Goal: Book appointment/travel/reservation

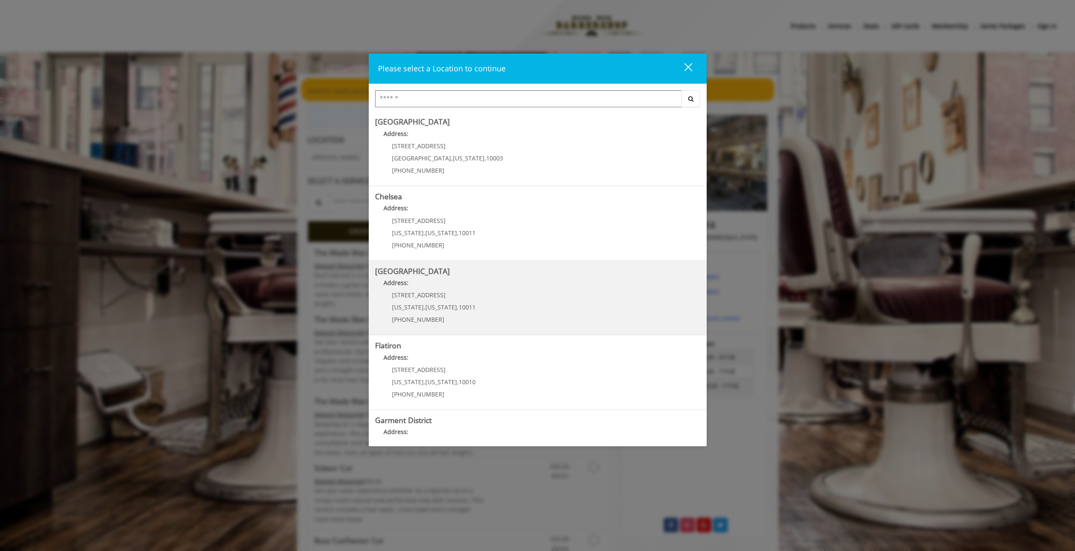
scroll to position [42, 0]
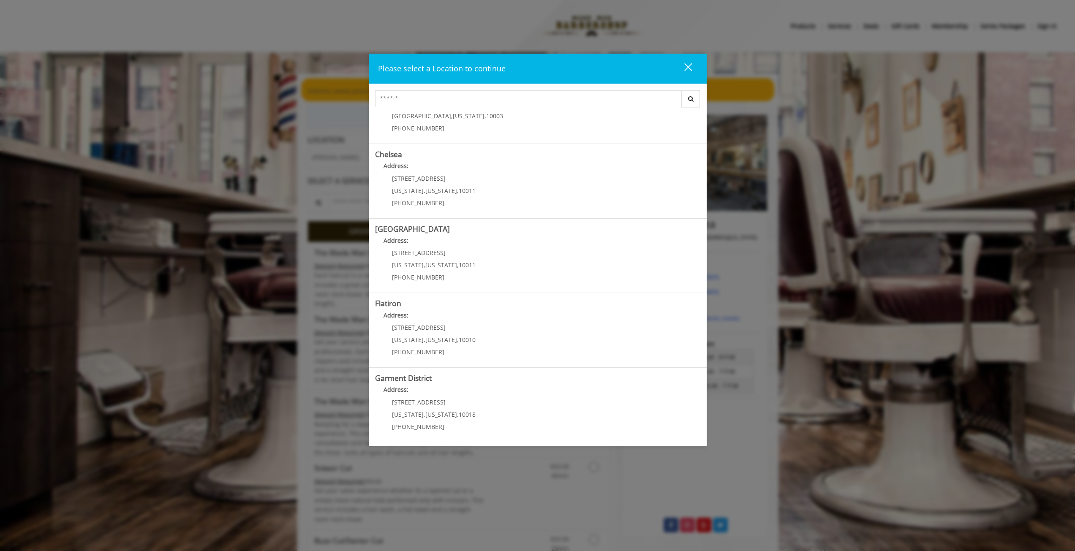
click at [686, 65] on div "close dialog" at bounding box center [688, 67] width 8 height 8
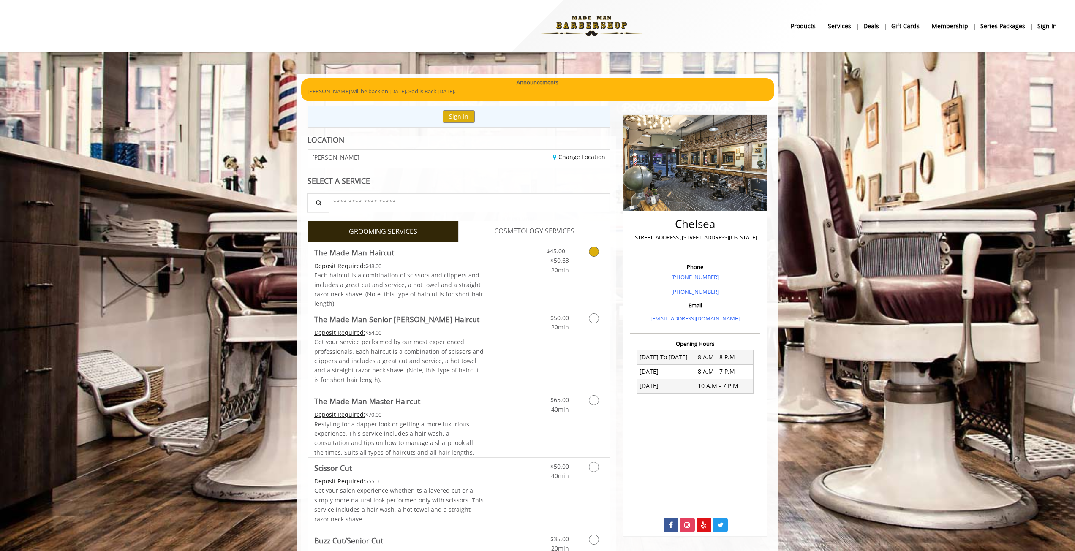
click at [435, 266] on div "Deposit Required: $48.00" at bounding box center [399, 265] width 170 height 9
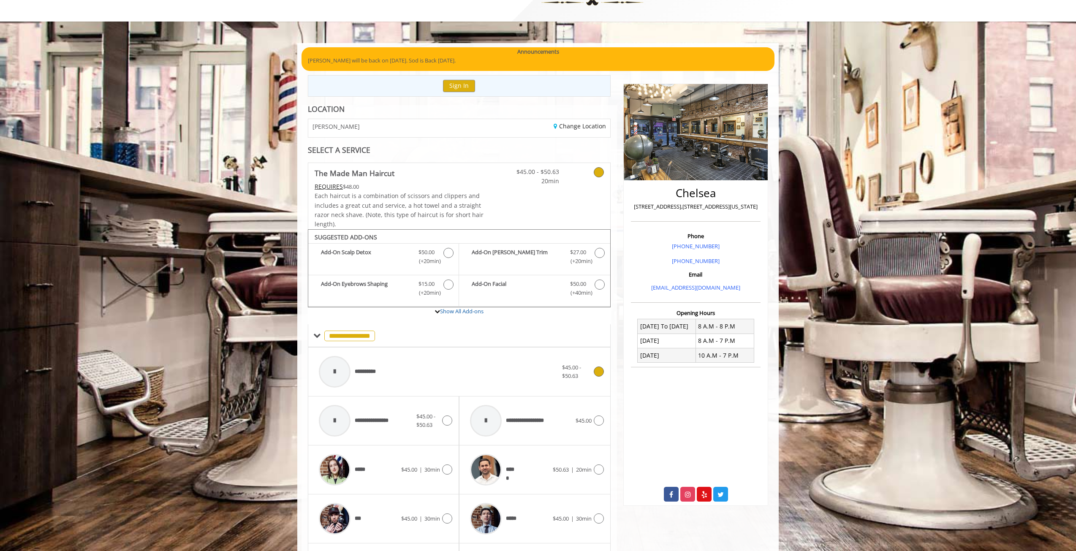
scroll to position [0, 0]
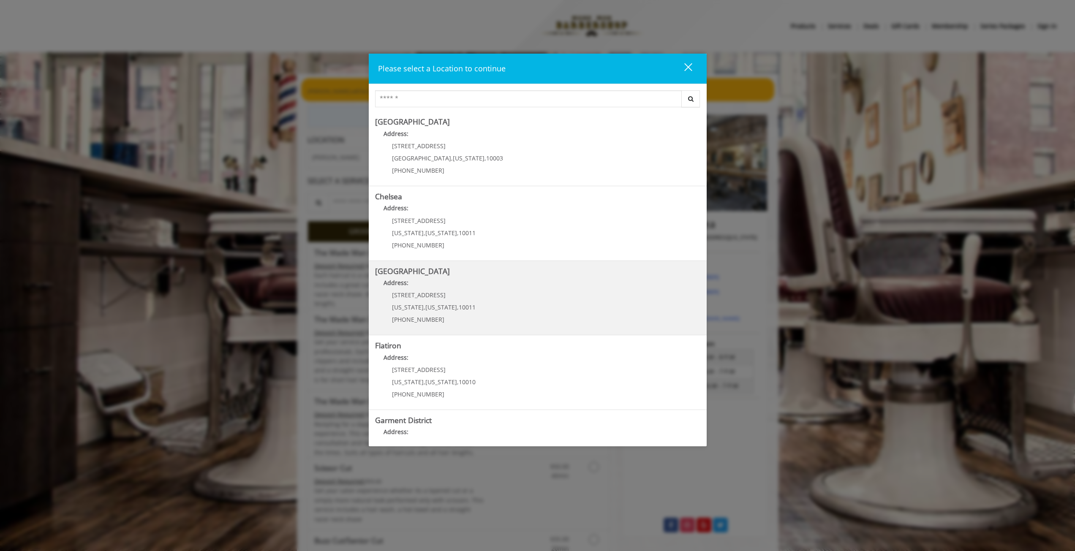
click at [517, 308] on Street "[GEOGRAPHIC_DATA] Address: [STREET_ADDRESS][US_STATE][US_STATE] (646) 850-0041" at bounding box center [537, 298] width 325 height 62
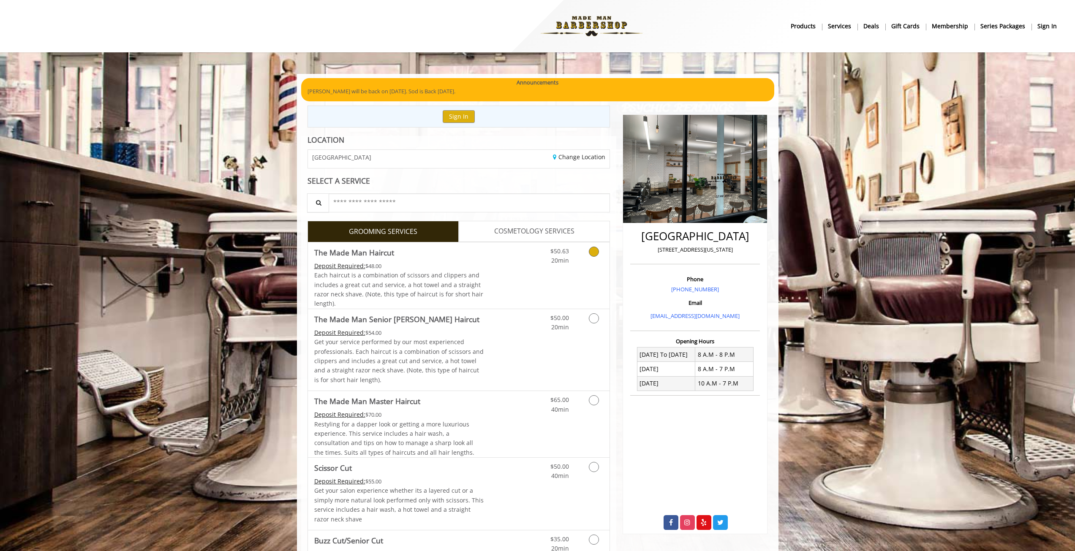
click at [552, 272] on div "$50.63 20min" at bounding box center [572, 275] width 76 height 66
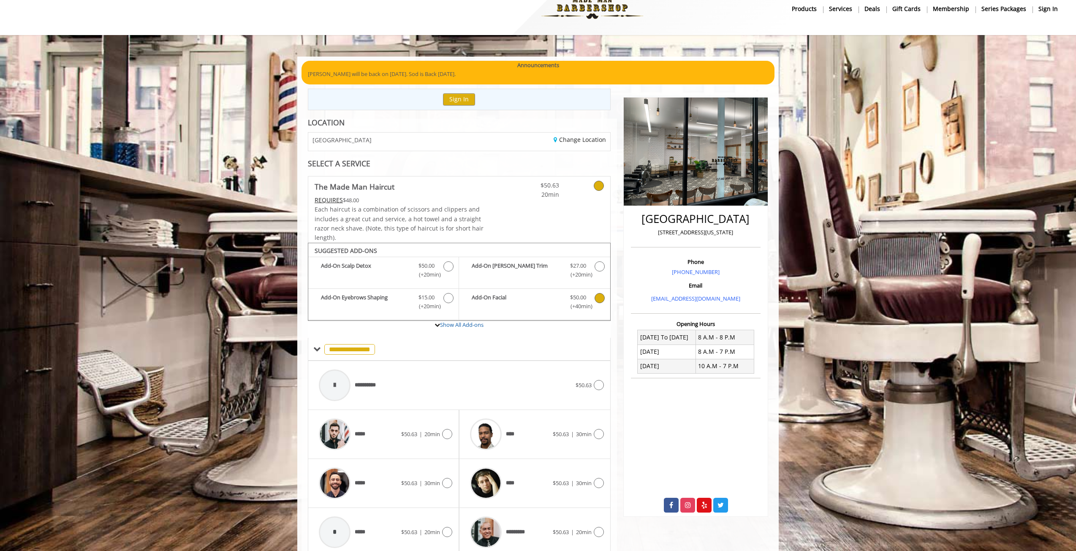
scroll to position [53, 0]
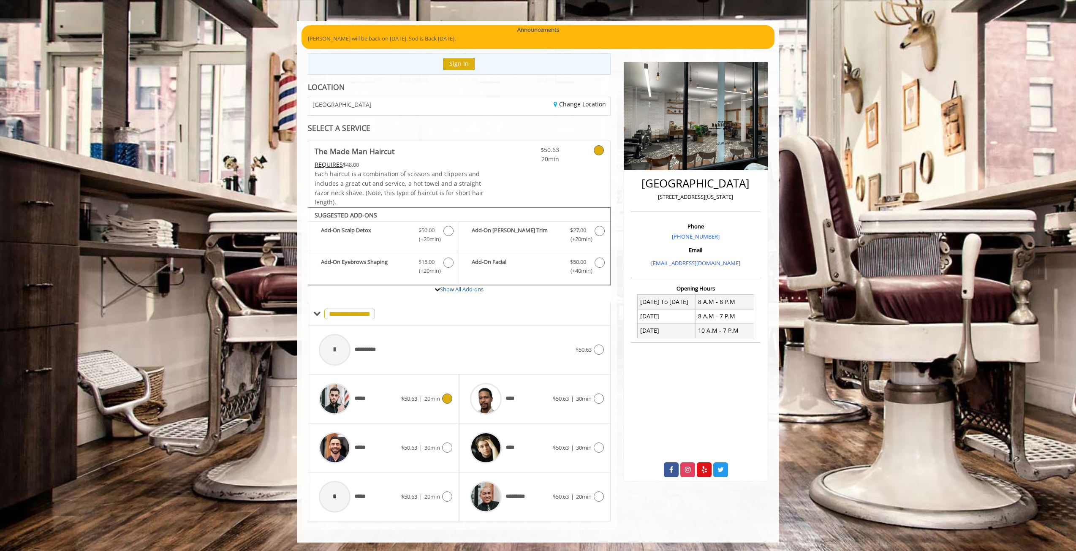
click at [437, 392] on div "***** $50.63 | 20min" at bounding box center [384, 399] width 138 height 40
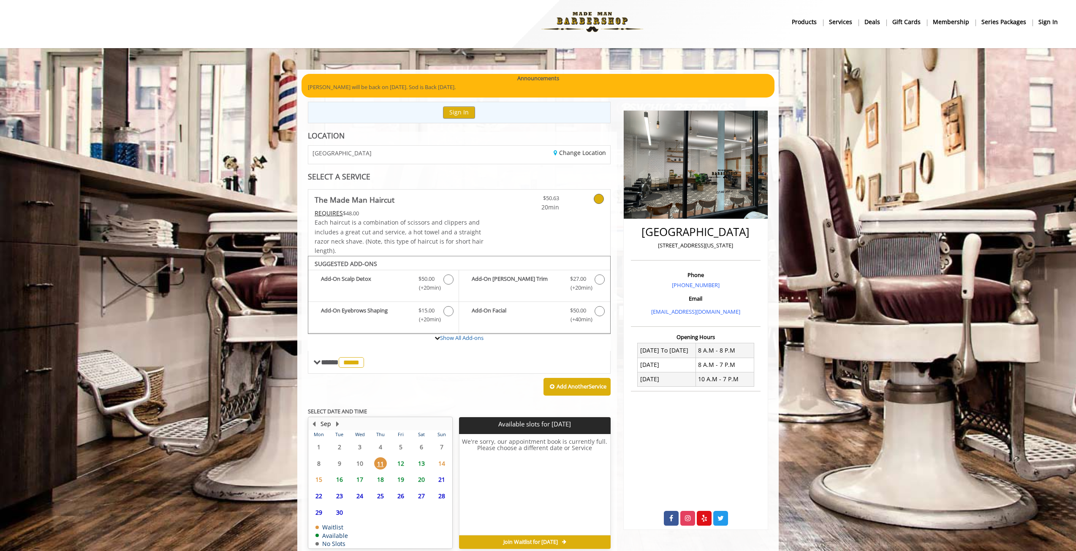
scroll to position [44, 0]
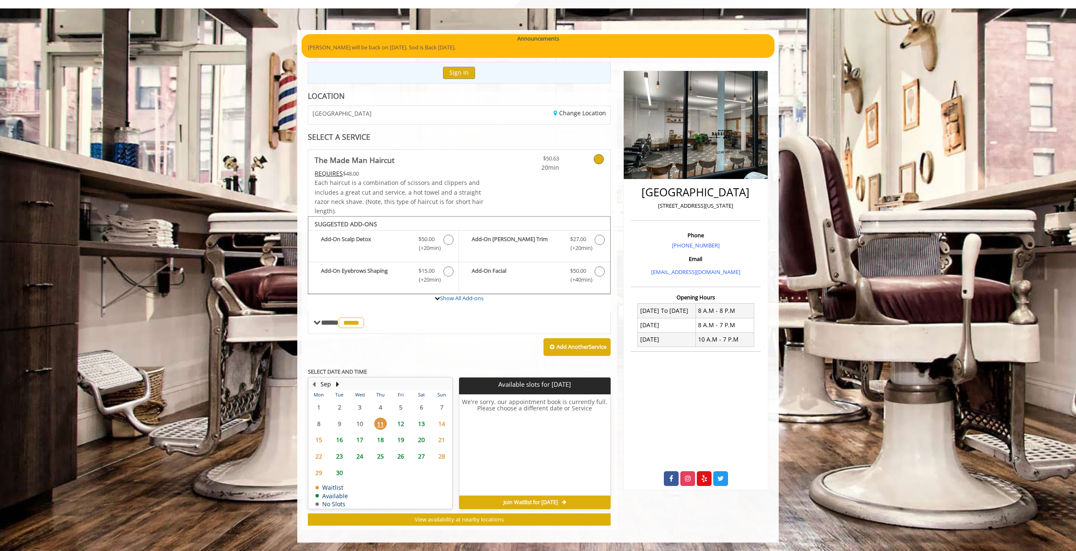
click at [402, 426] on span "12" at bounding box center [400, 424] width 13 height 12
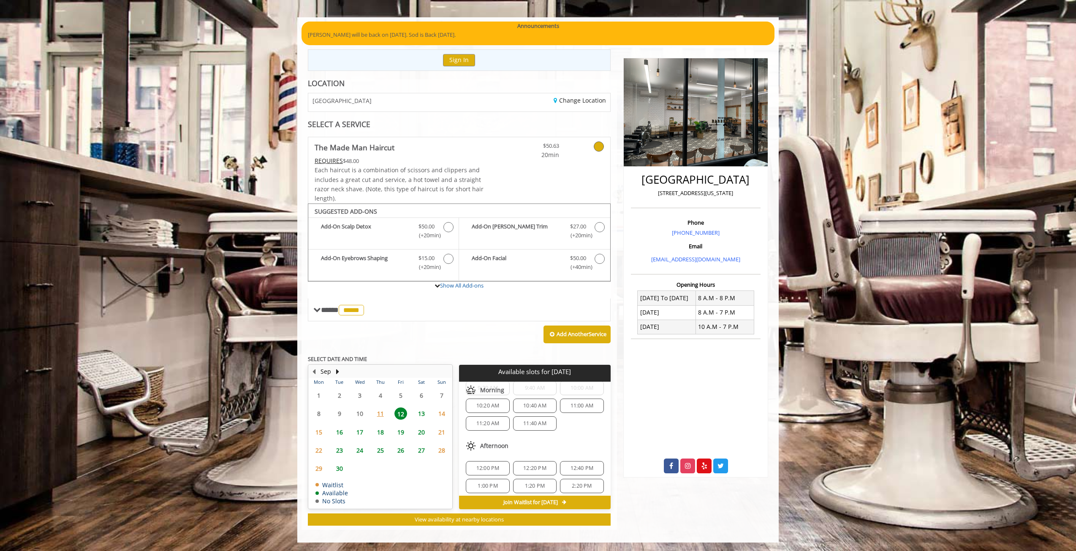
scroll to position [0, 0]
click at [617, 302] on div "Chelsea 15th Street 267 W 15th Street, New York Phone +(646) 850-0041 Email inf…" at bounding box center [696, 289] width 158 height 481
click at [423, 411] on span "13" at bounding box center [421, 414] width 13 height 12
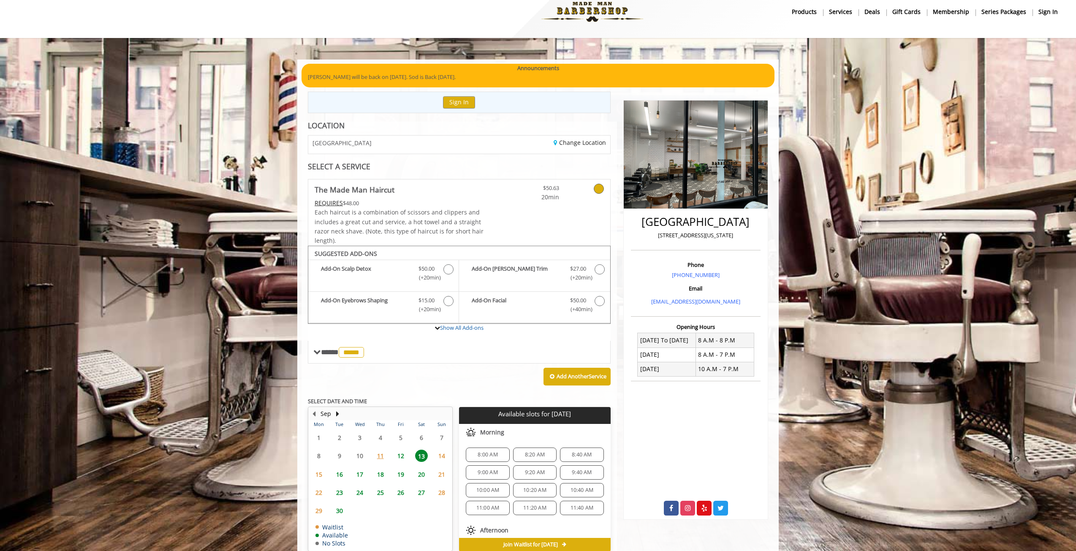
scroll to position [57, 0]
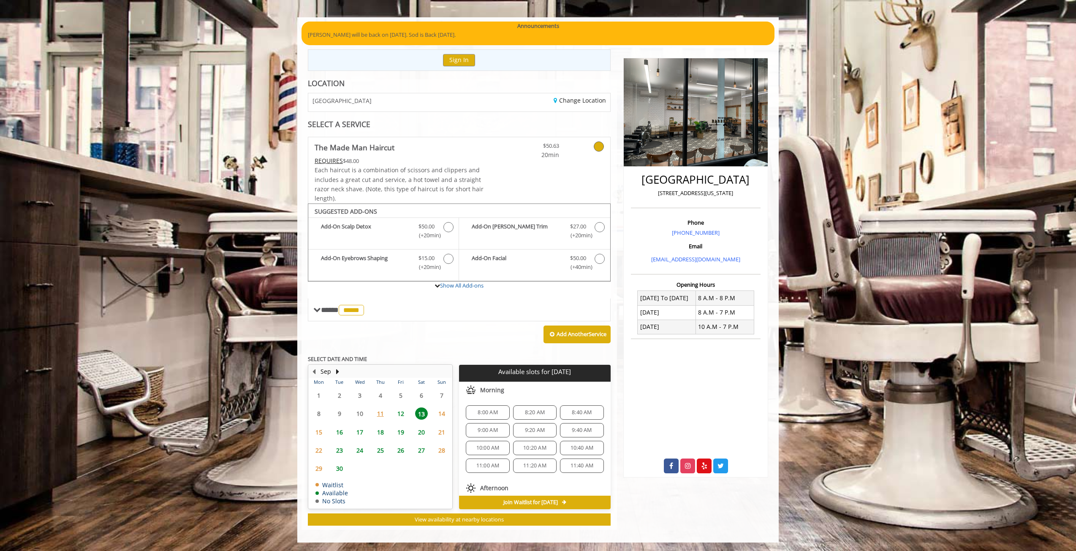
click at [401, 412] on span "12" at bounding box center [400, 414] width 13 height 12
